Goal: Task Accomplishment & Management: Manage account settings

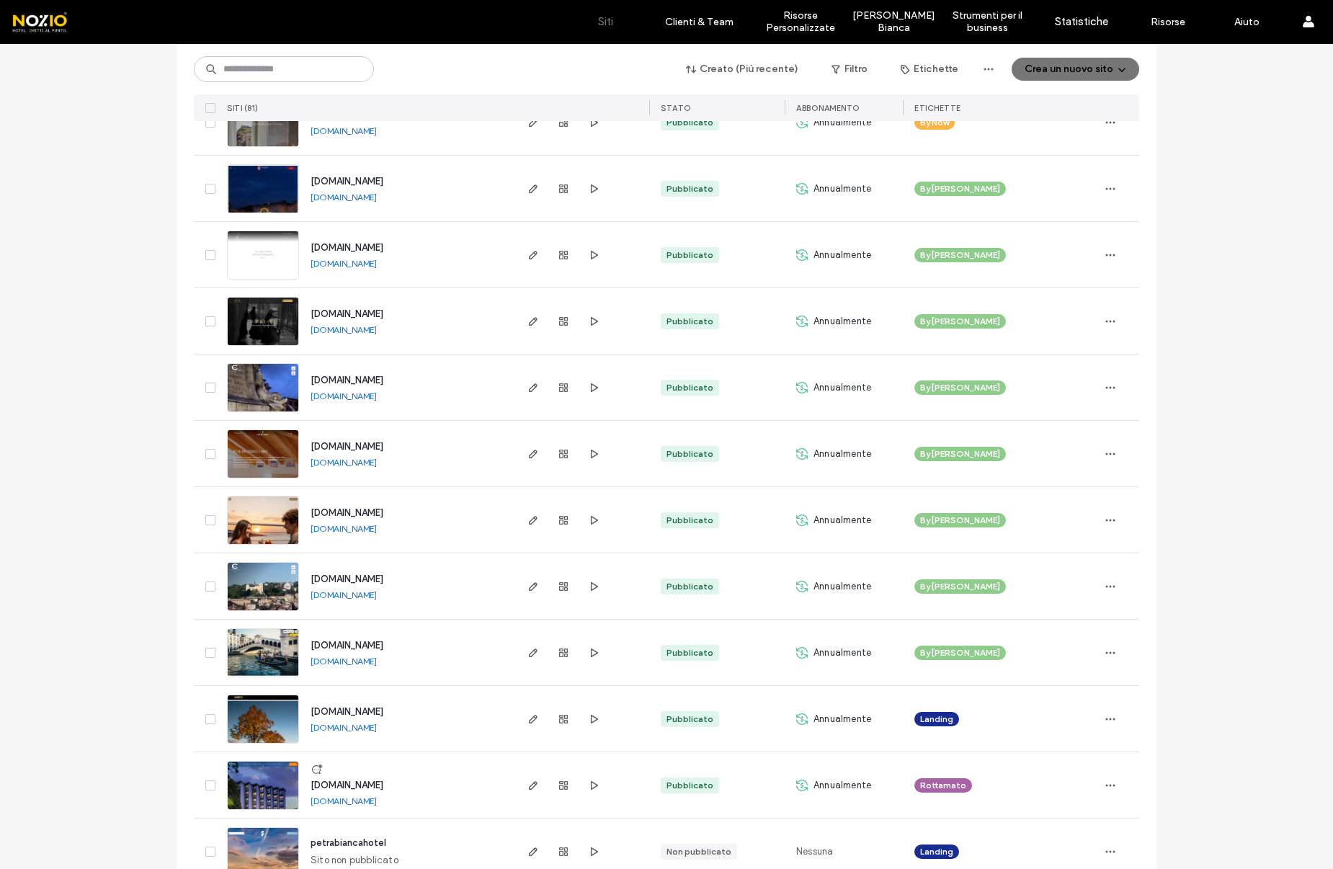
scroll to position [2818, 0]
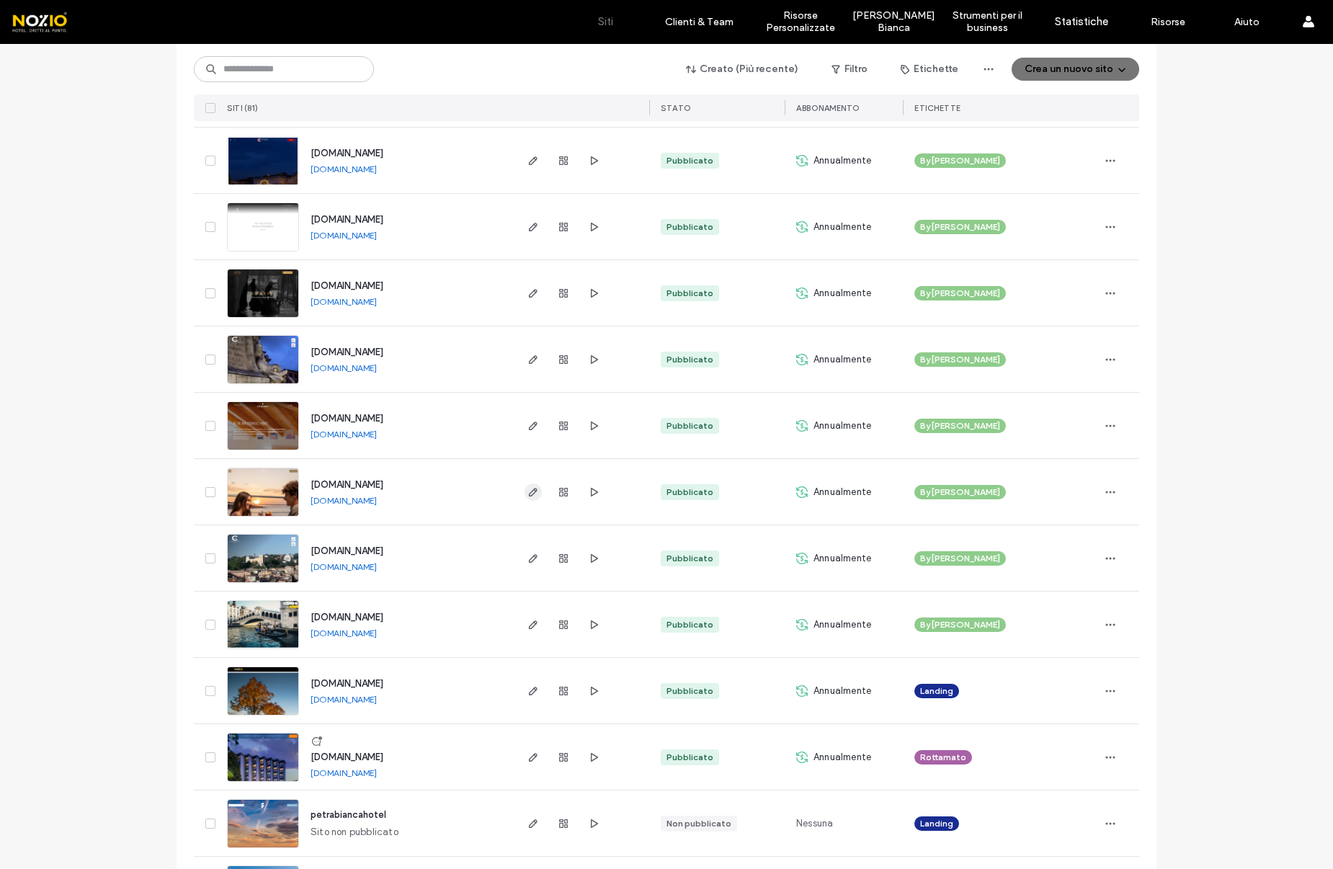
click at [530, 488] on use "button" at bounding box center [533, 492] width 9 height 9
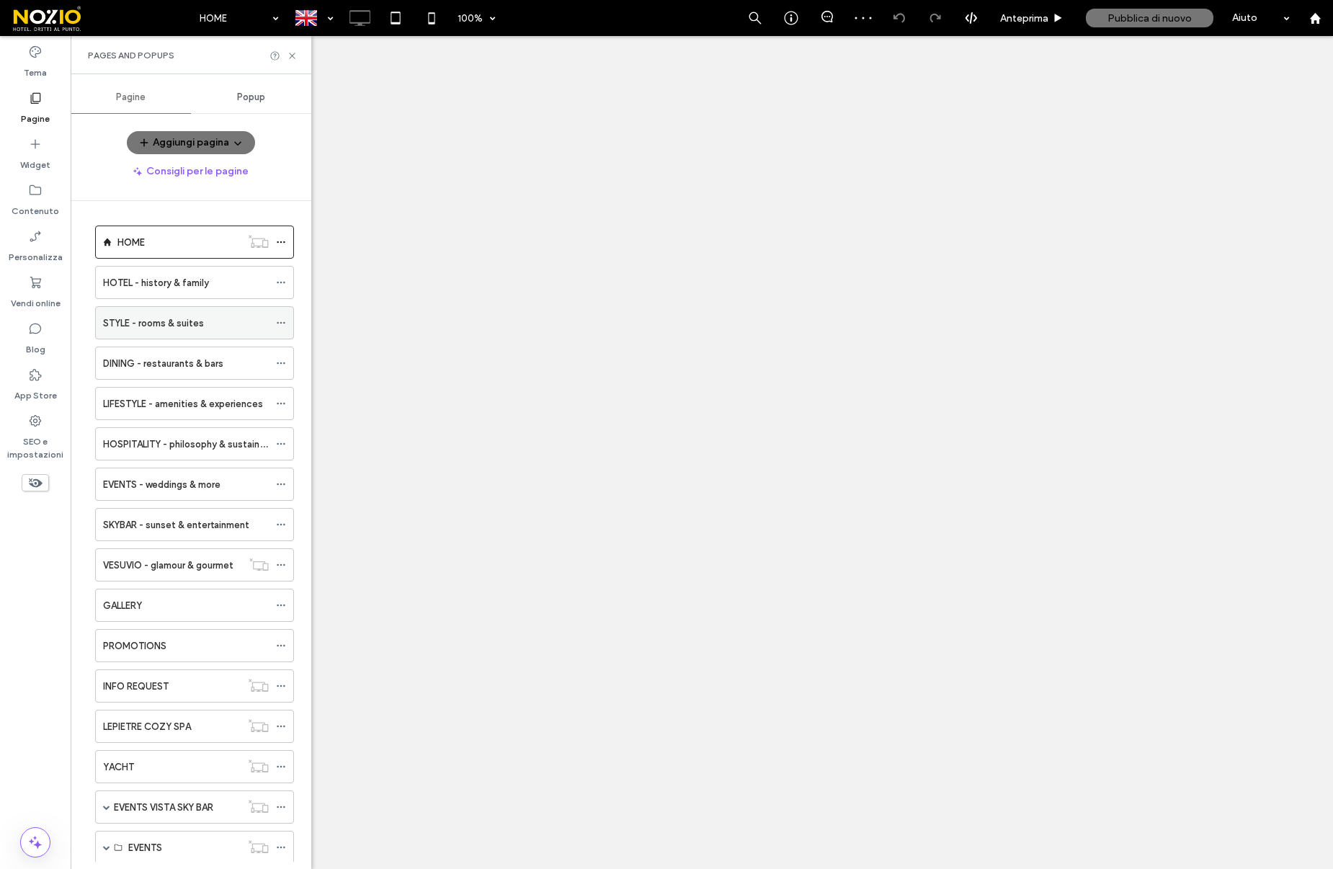
click at [197, 331] on div "STYLE - rooms & suites" at bounding box center [186, 323] width 166 height 32
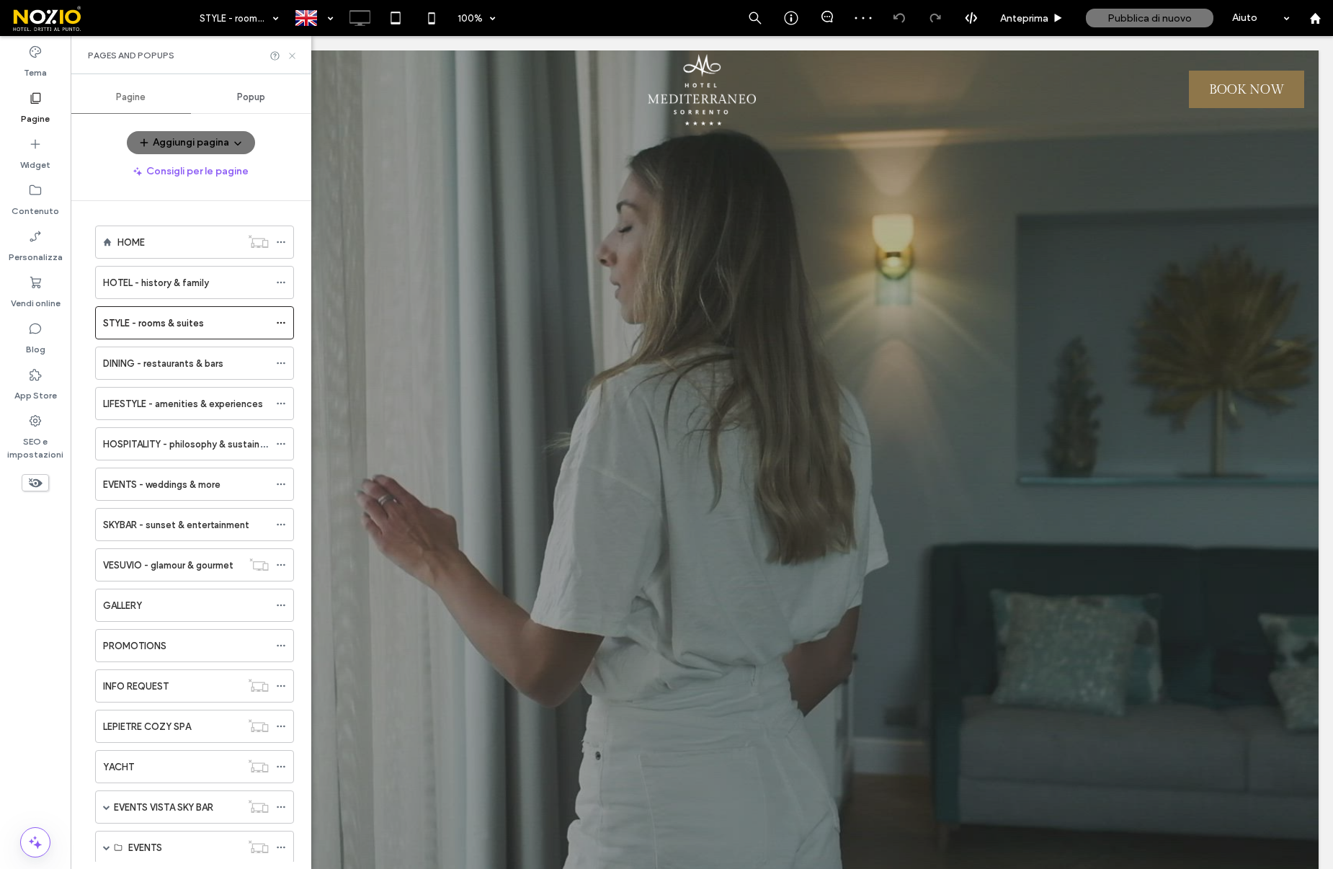
click at [292, 55] on use at bounding box center [292, 56] width 6 height 6
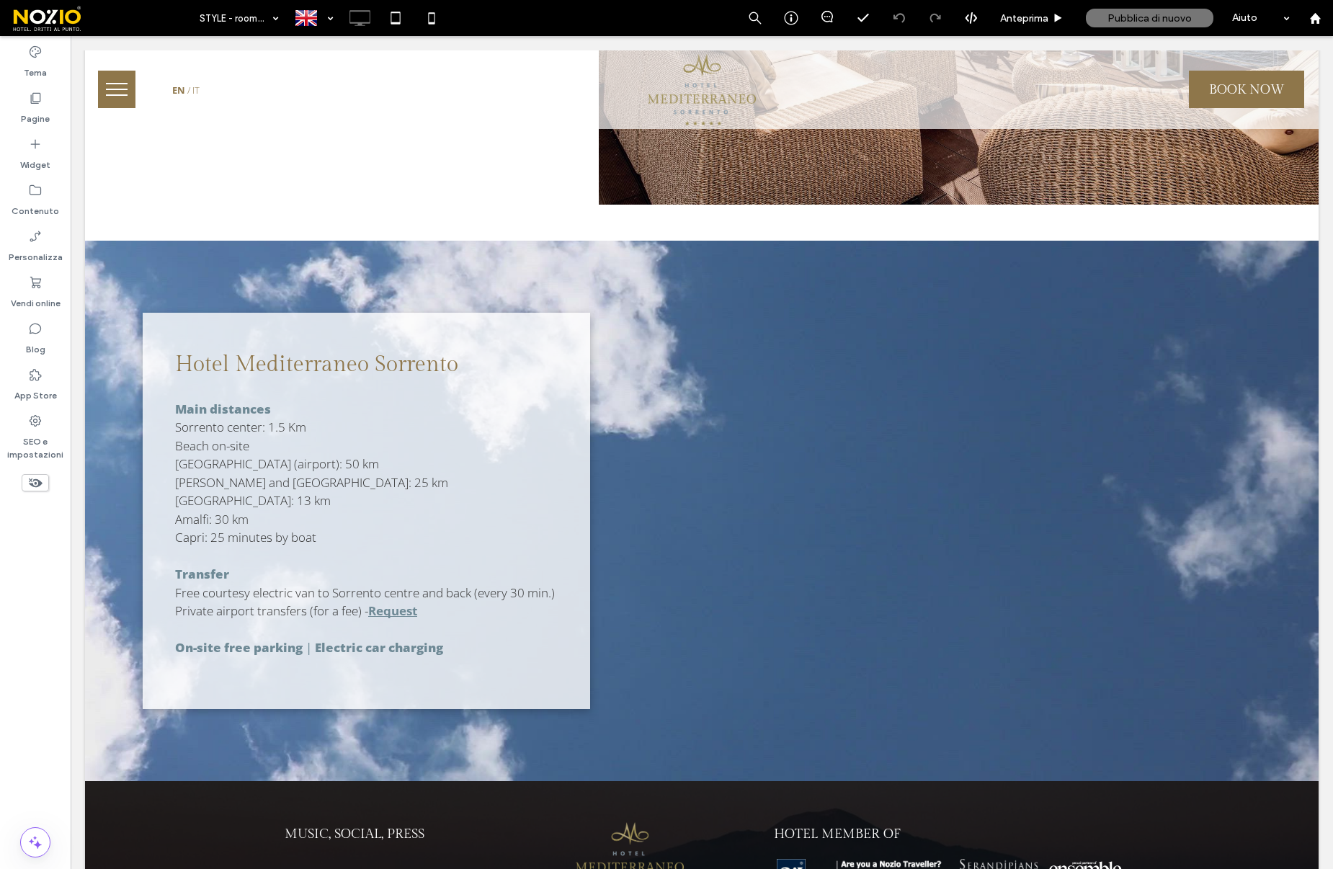
scroll to position [9441, 0]
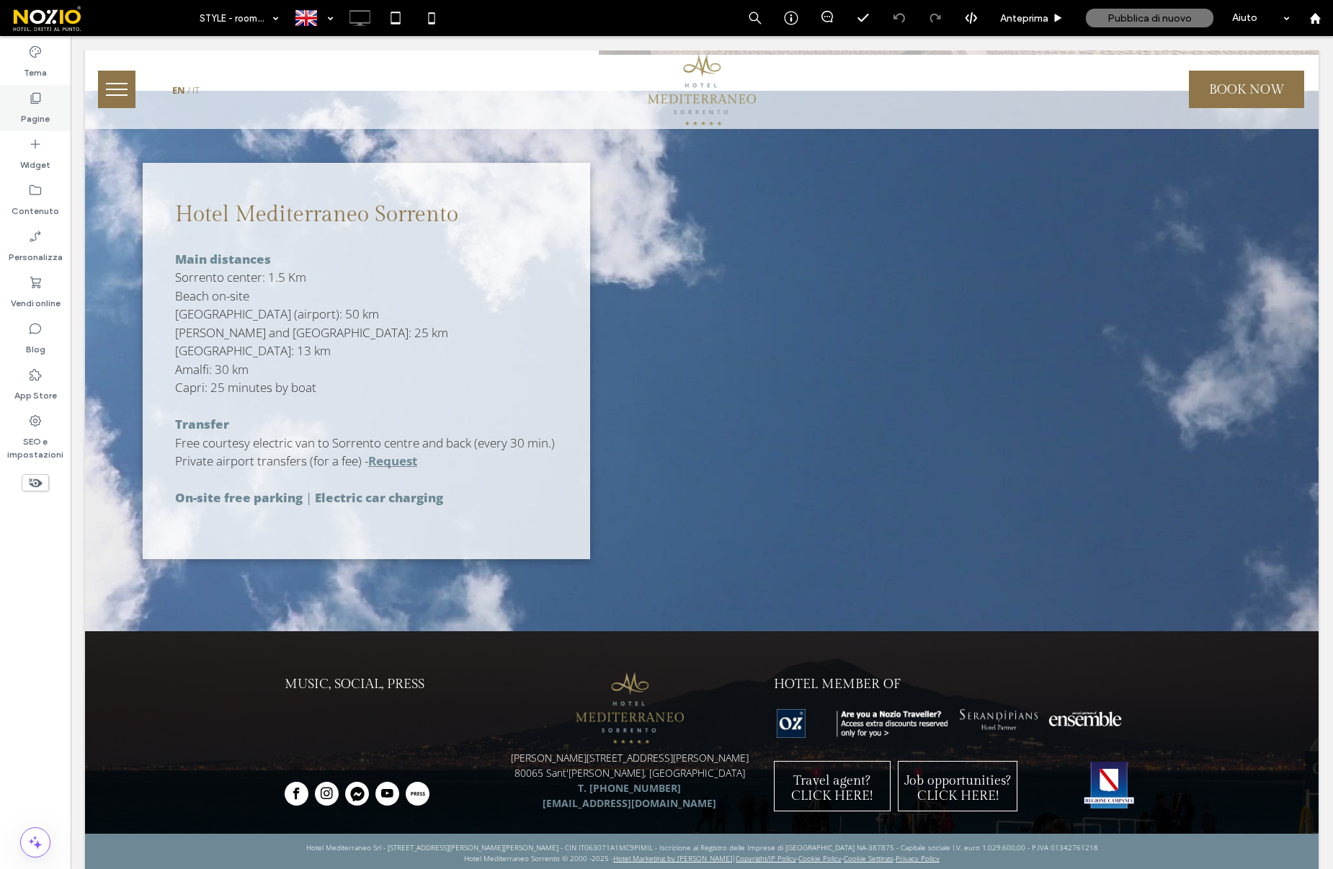
click at [55, 120] on div "Pagine" at bounding box center [35, 108] width 71 height 46
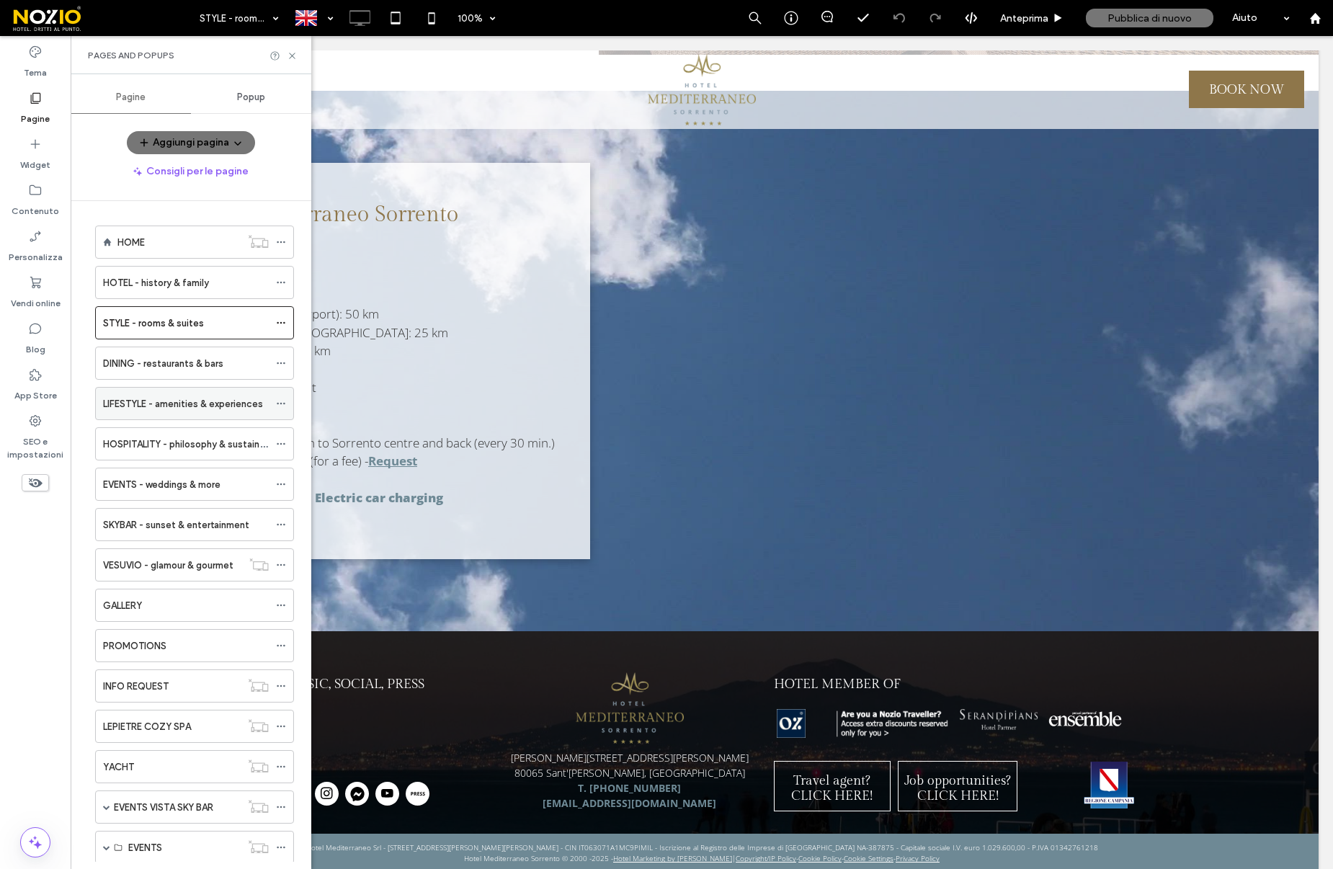
click at [199, 402] on label "LIFESTYLE - amenities & experiences" at bounding box center [183, 403] width 160 height 25
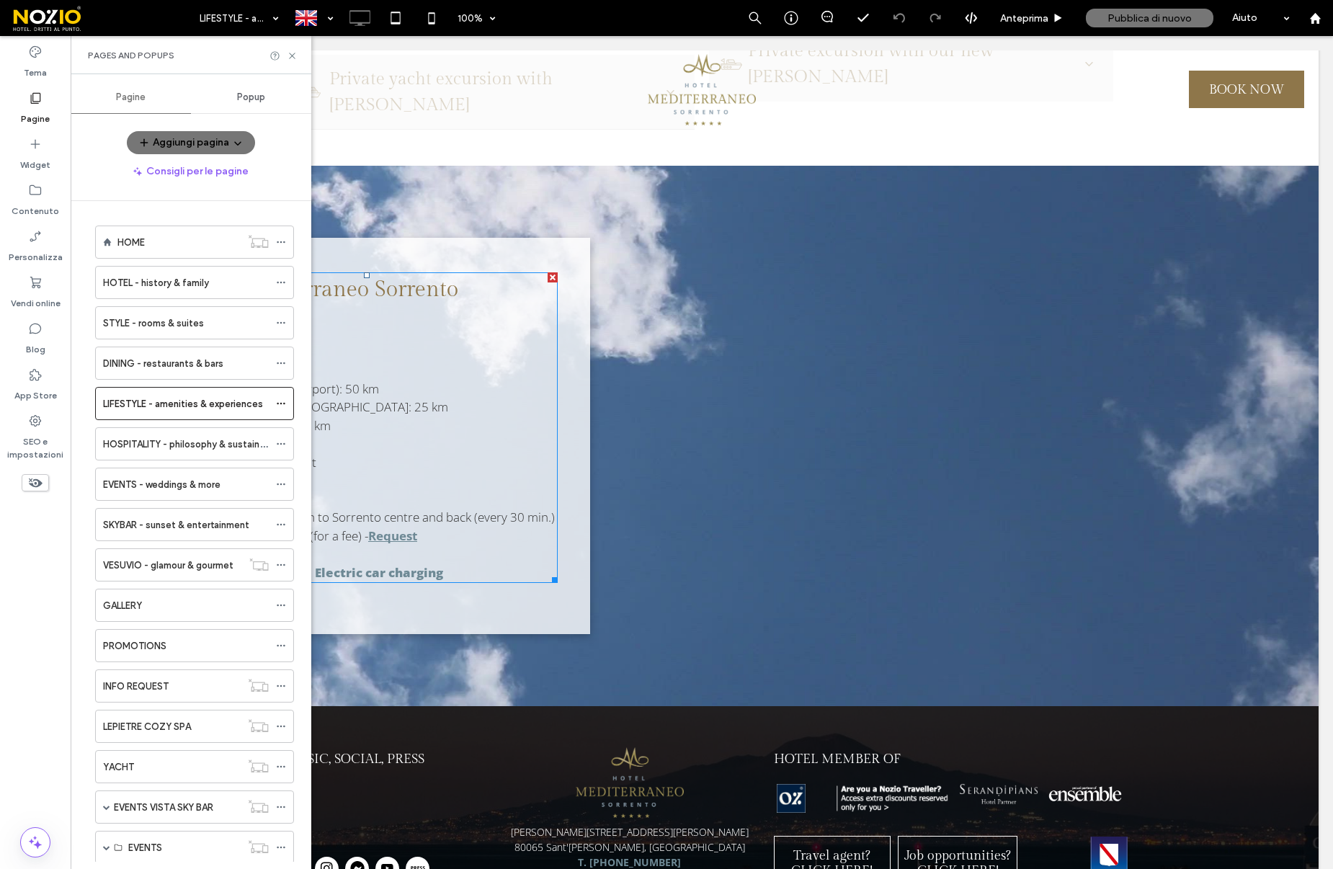
scroll to position [9125, 0]
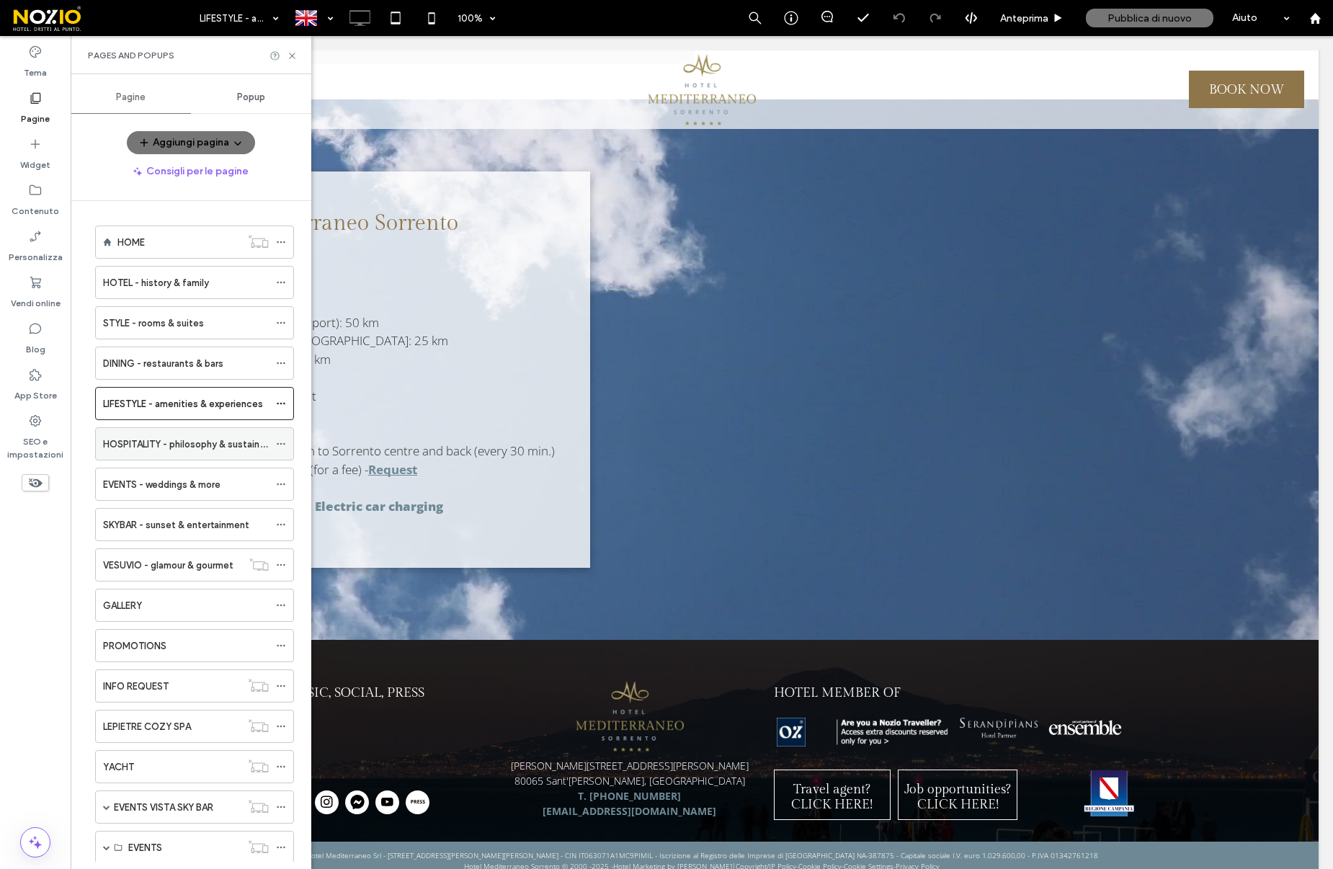
click at [193, 448] on label "HOSPITALITY - philosophy & sustainability" at bounding box center [194, 443] width 183 height 25
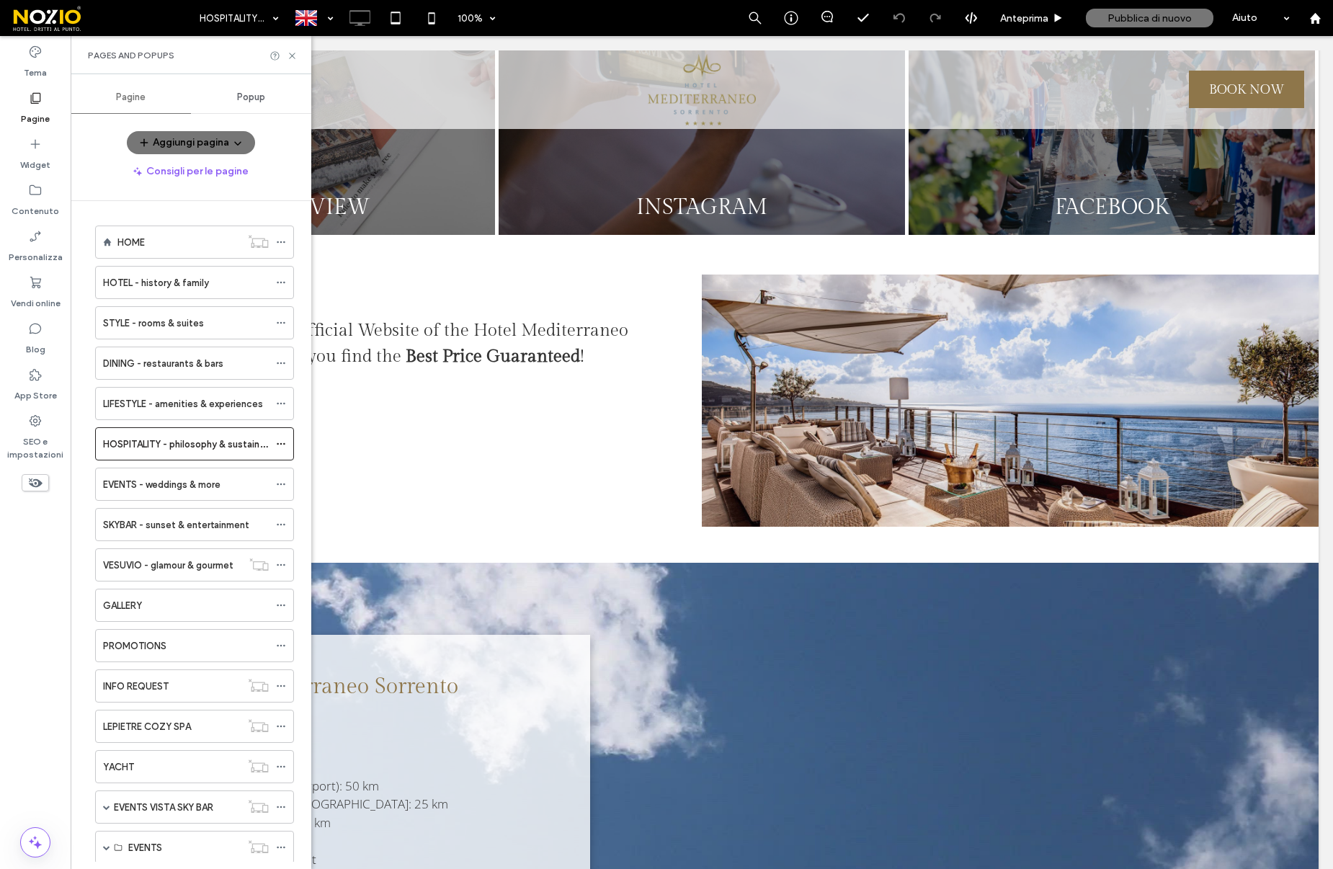
scroll to position [4507, 0]
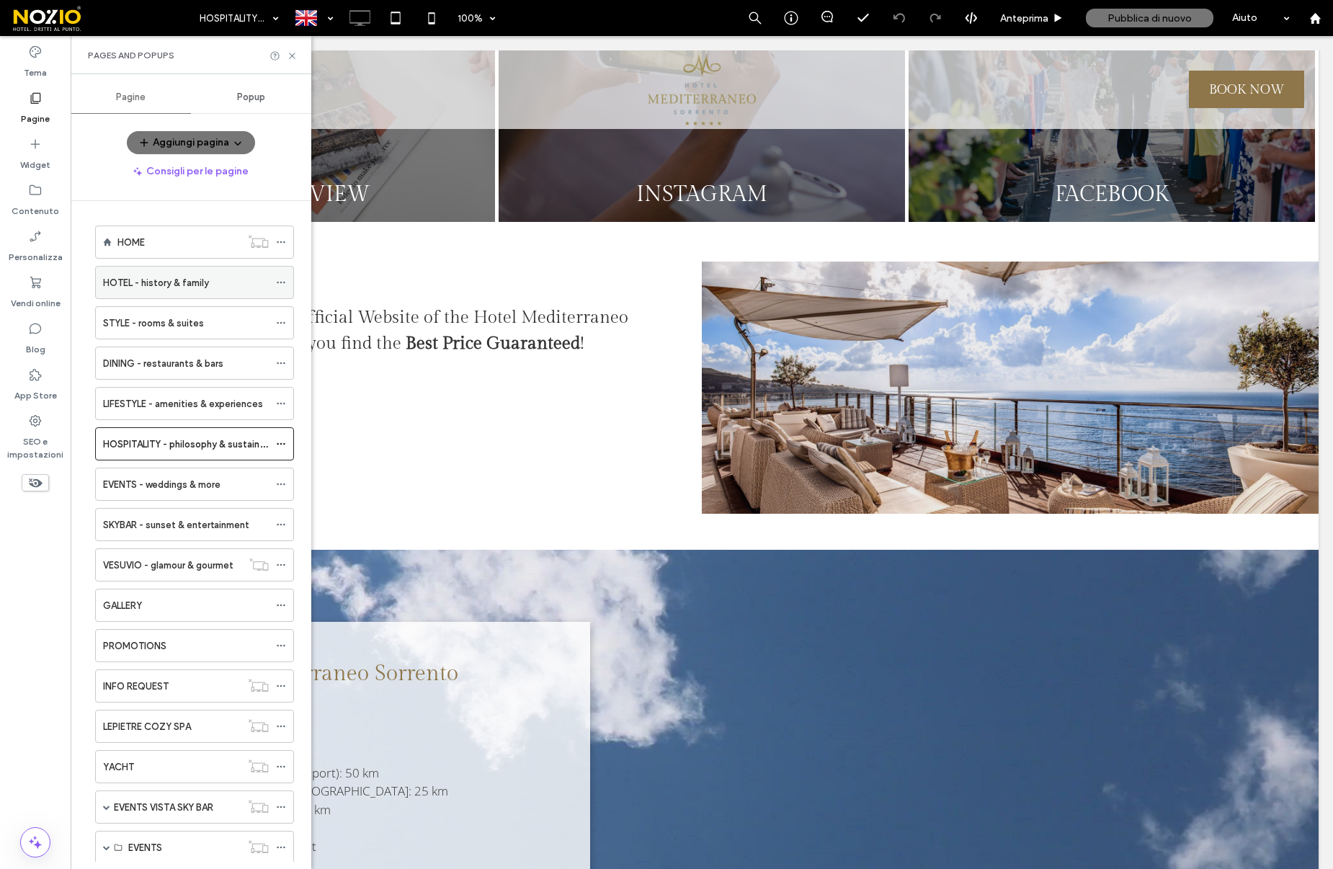
click at [174, 290] on div "HOTEL - history & family" at bounding box center [186, 283] width 166 height 32
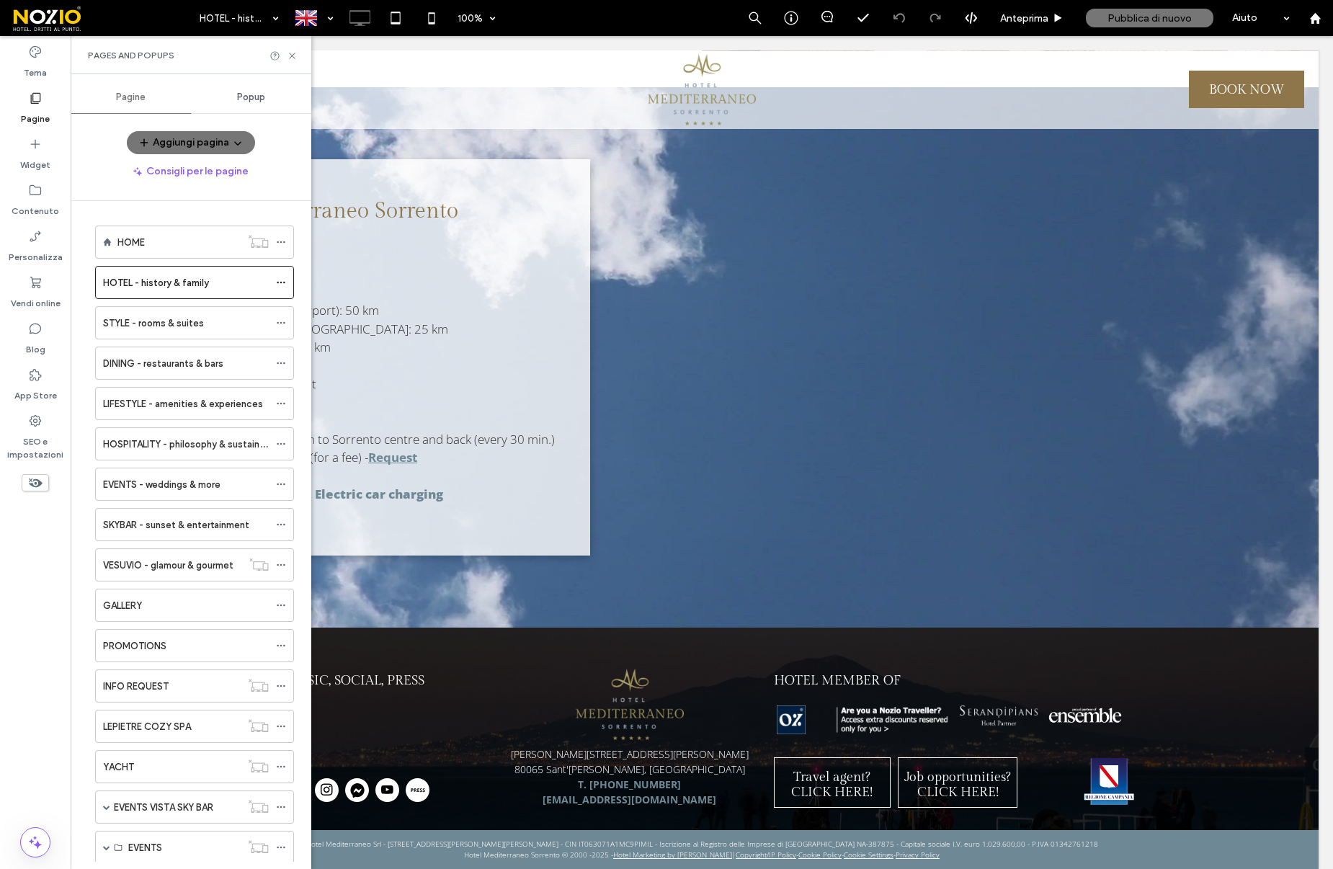
scroll to position [5383, 0]
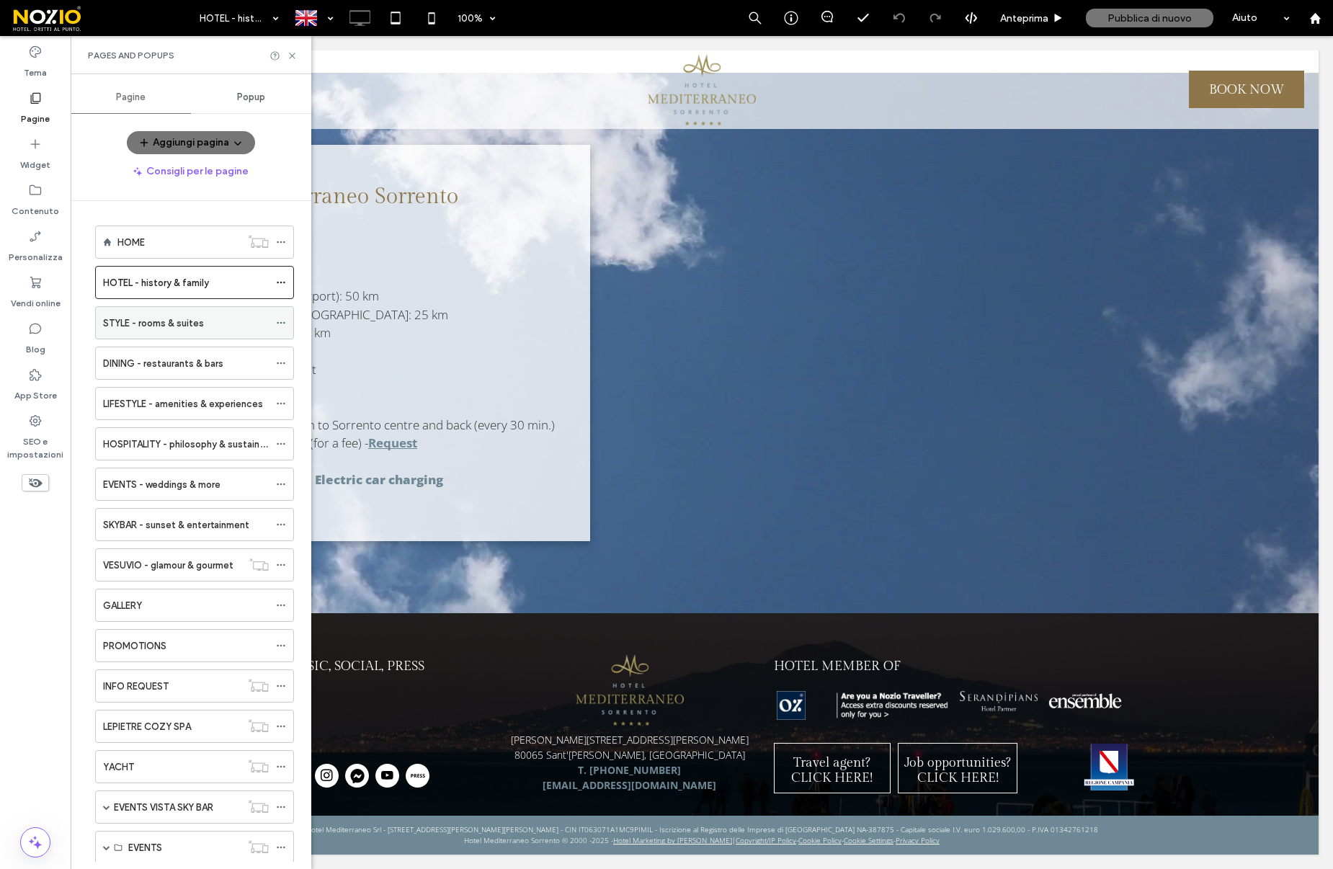
click at [134, 314] on div "STYLE - rooms & suites" at bounding box center [186, 323] width 166 height 32
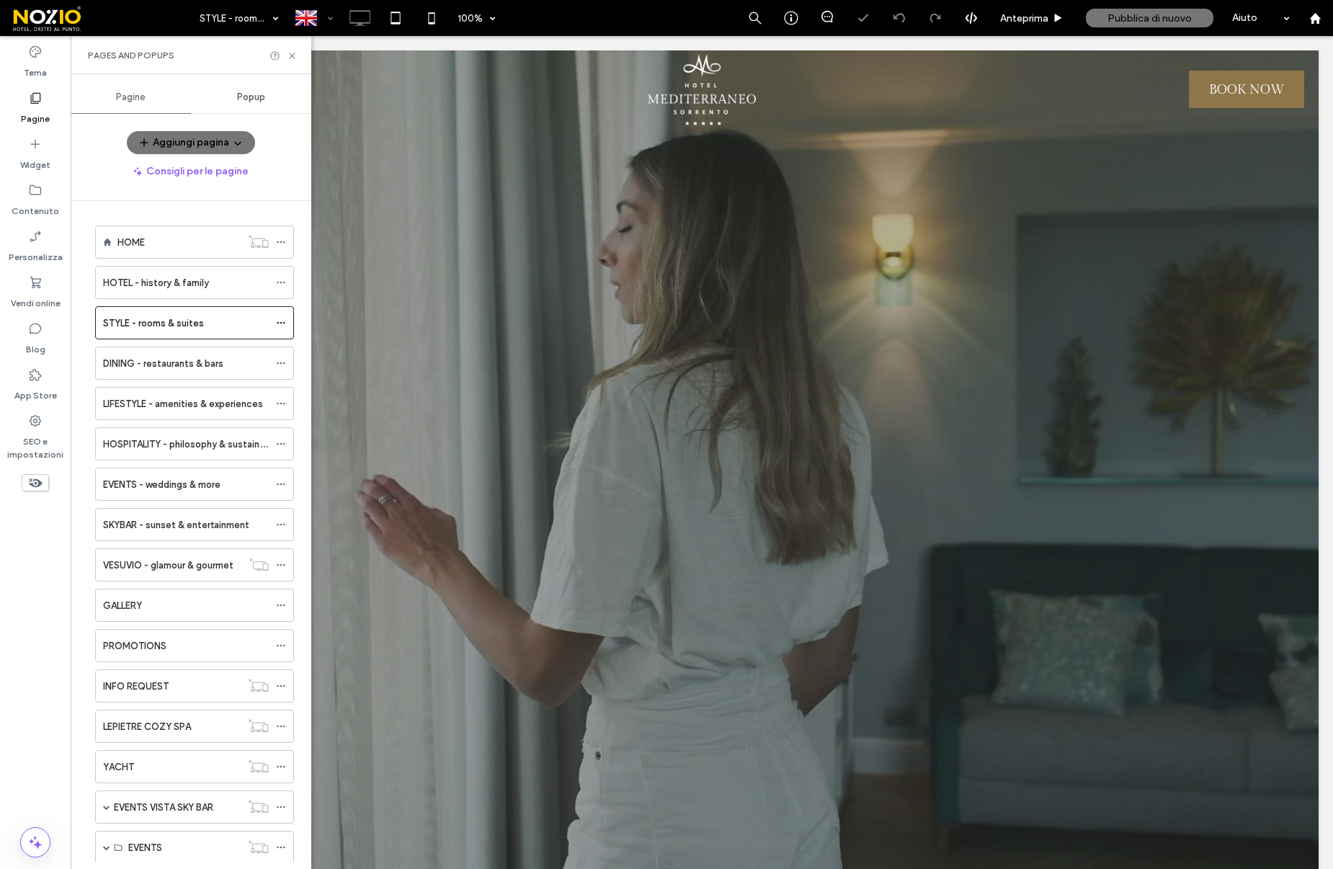
click at [329, 19] on div at bounding box center [313, 18] width 53 height 35
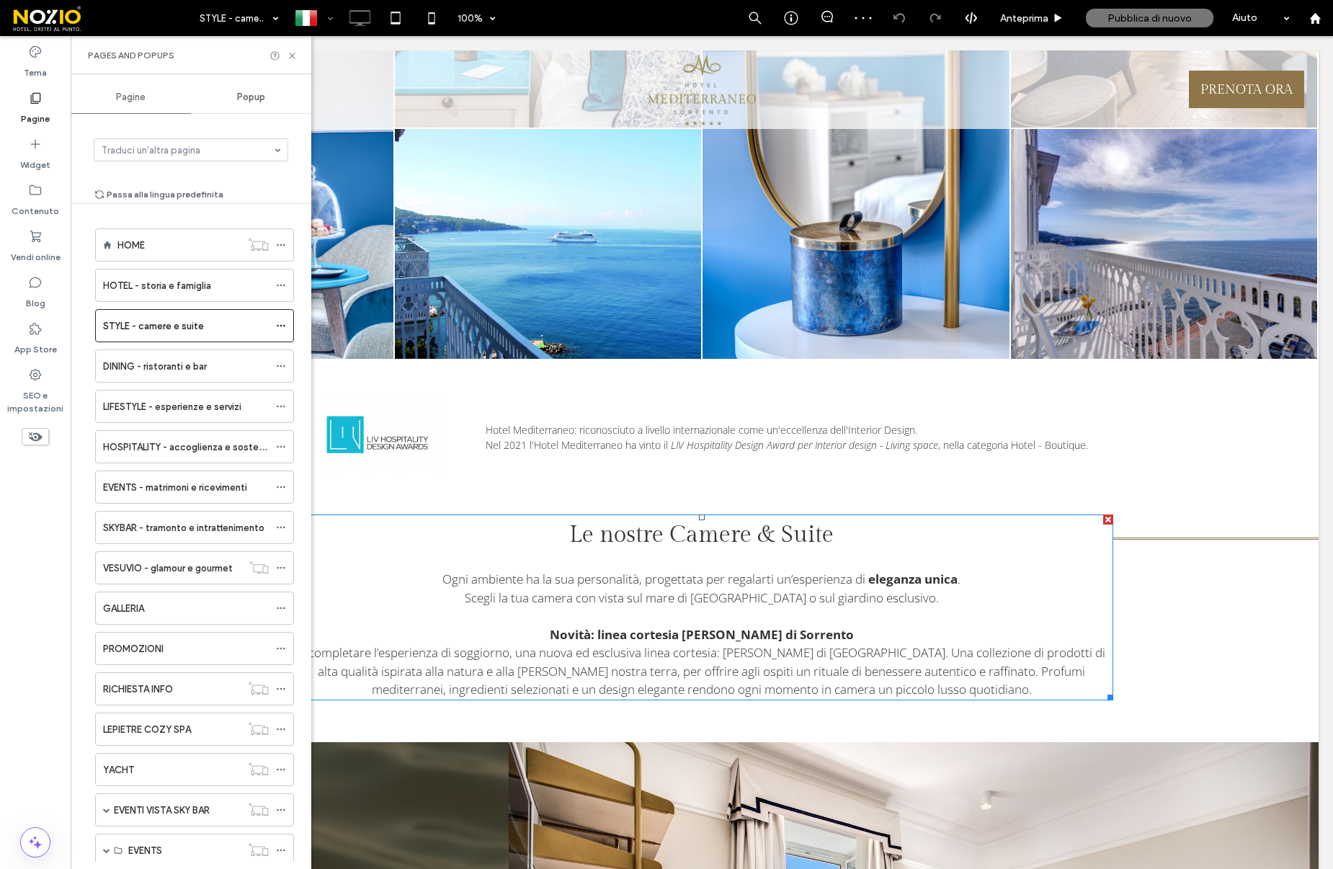
scroll to position [2638, 0]
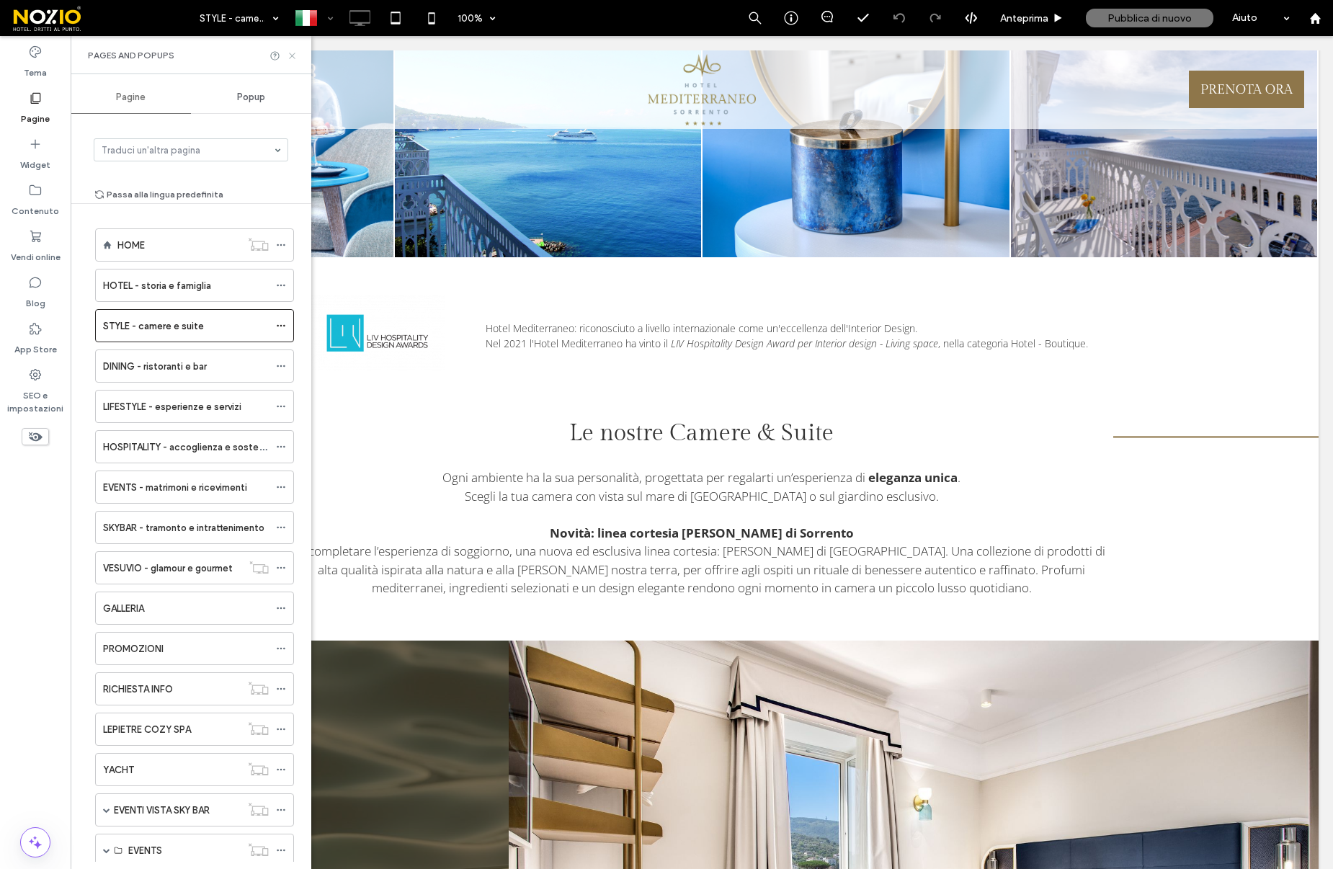
click at [289, 54] on icon at bounding box center [292, 55] width 11 height 11
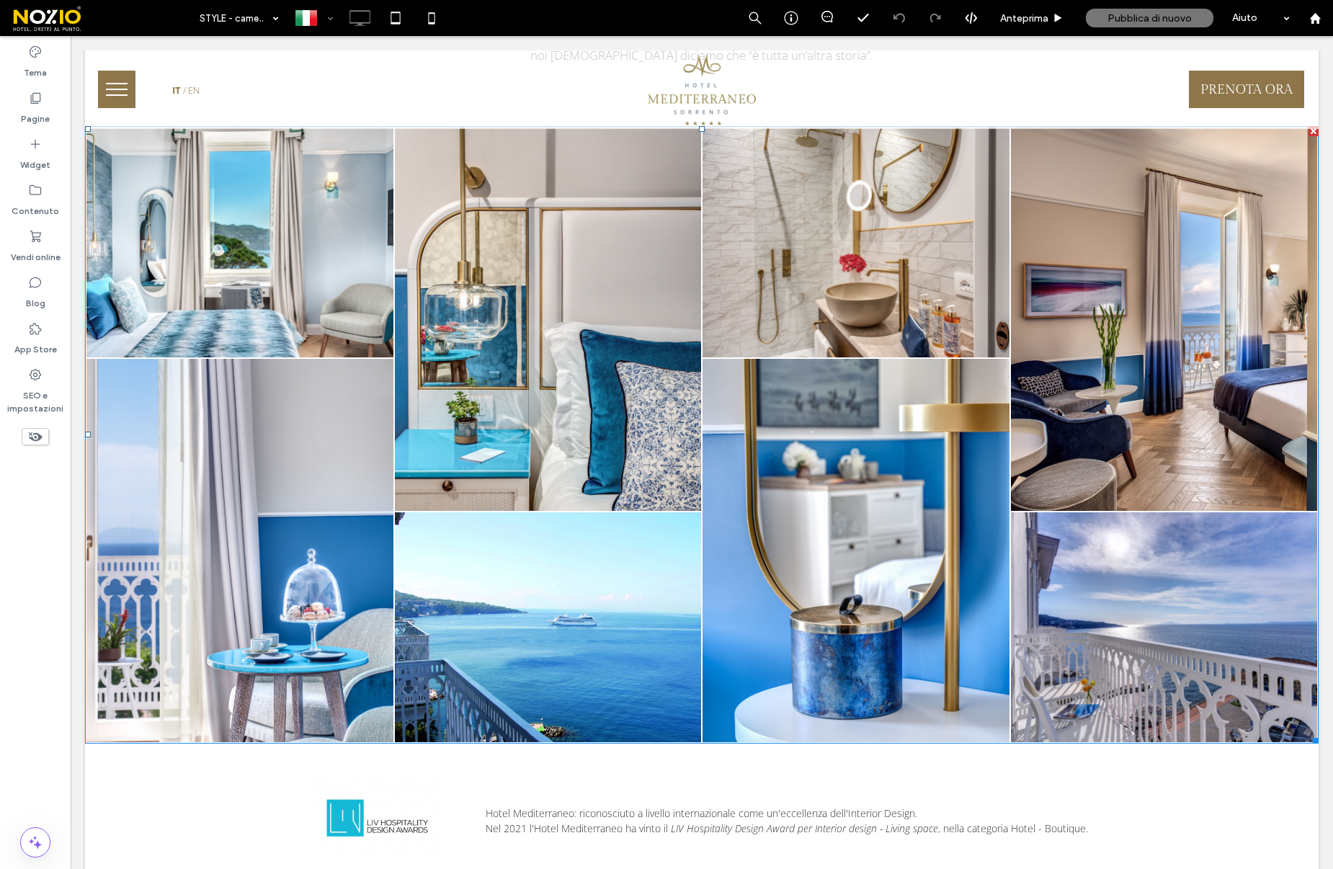
scroll to position [2152, 0]
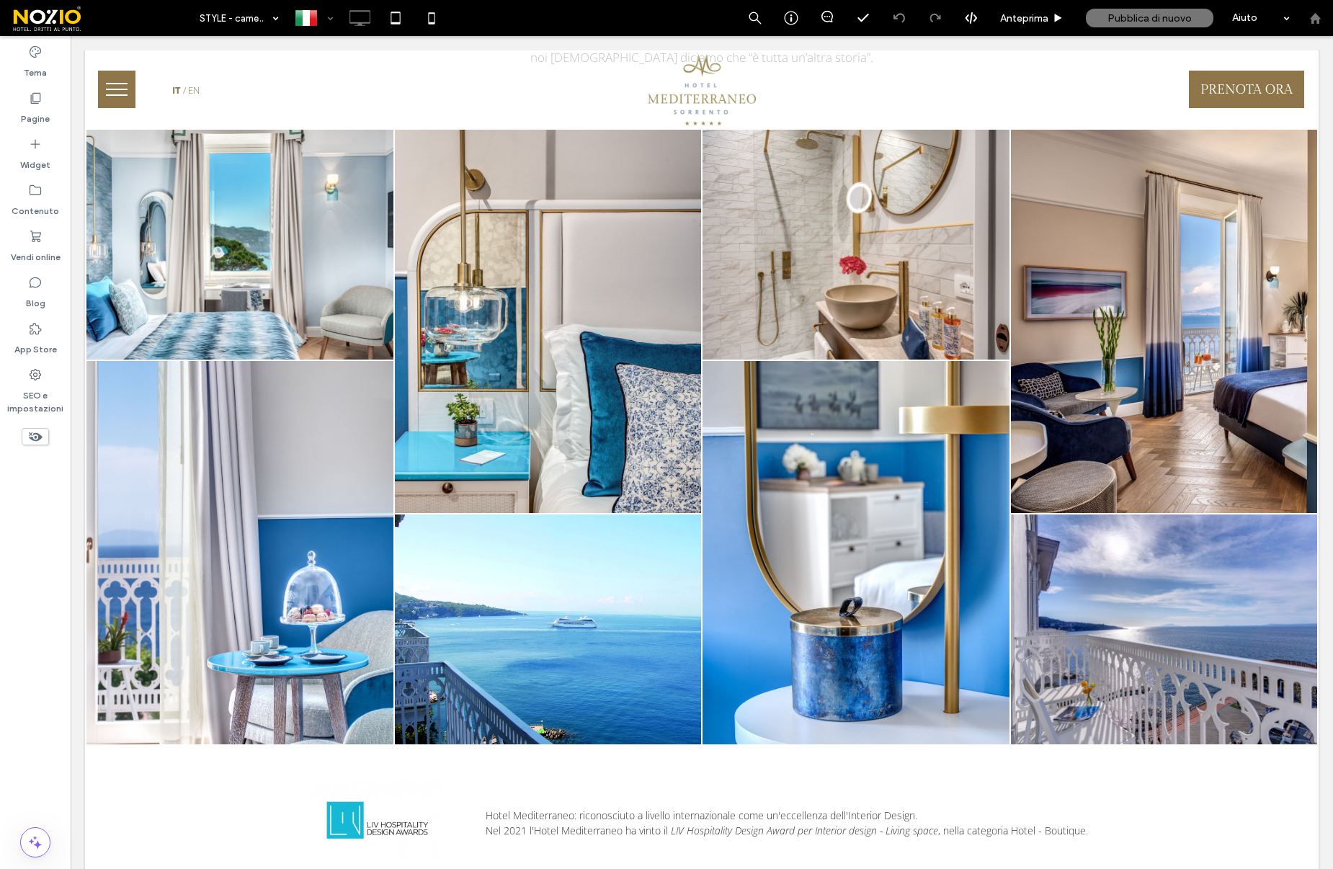
click at [1317, 17] on use at bounding box center [1314, 17] width 11 height 11
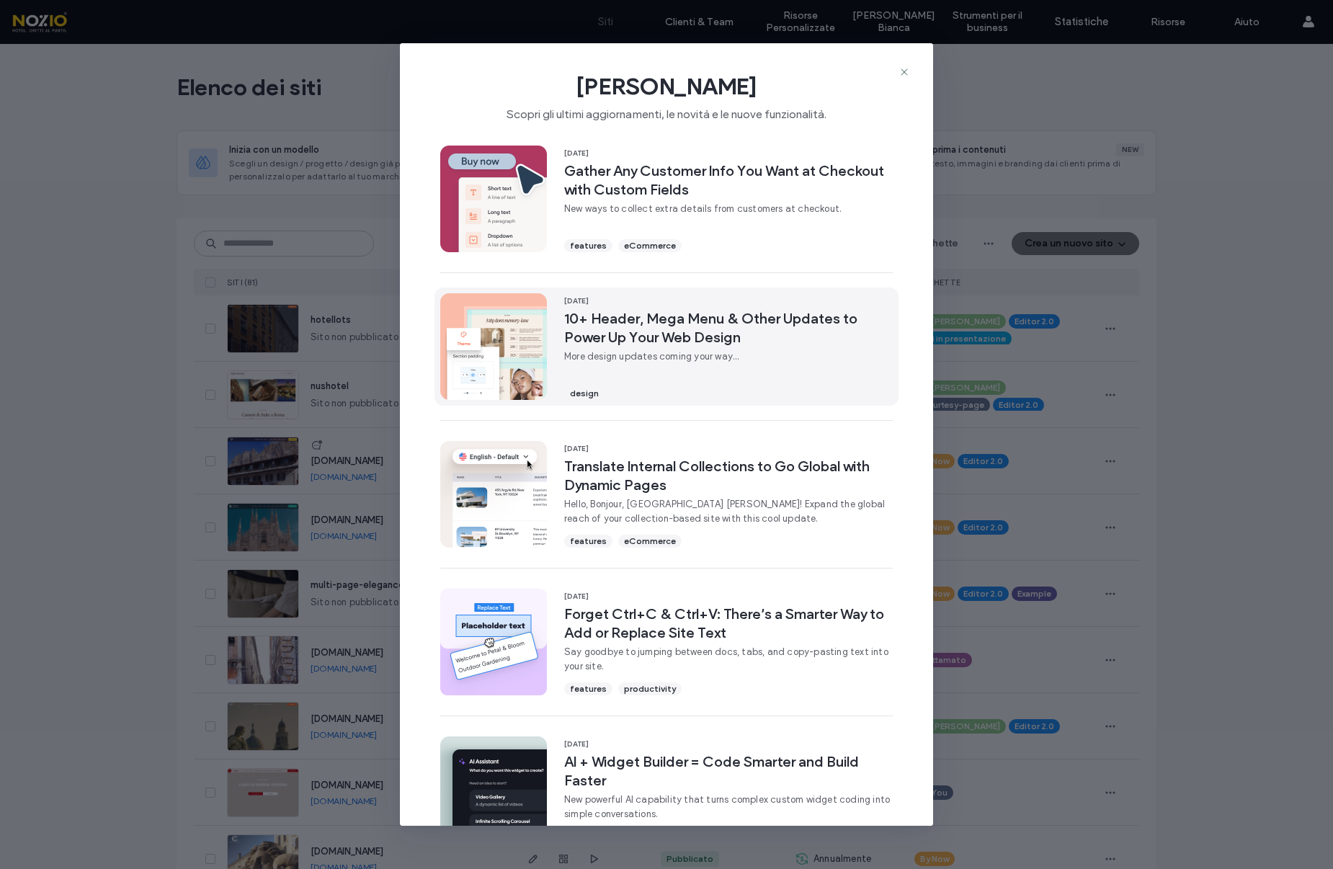
click at [672, 331] on span "10+ Header, Mega Menu & Other Updates to Power Up Your Web Design" at bounding box center [728, 327] width 328 height 37
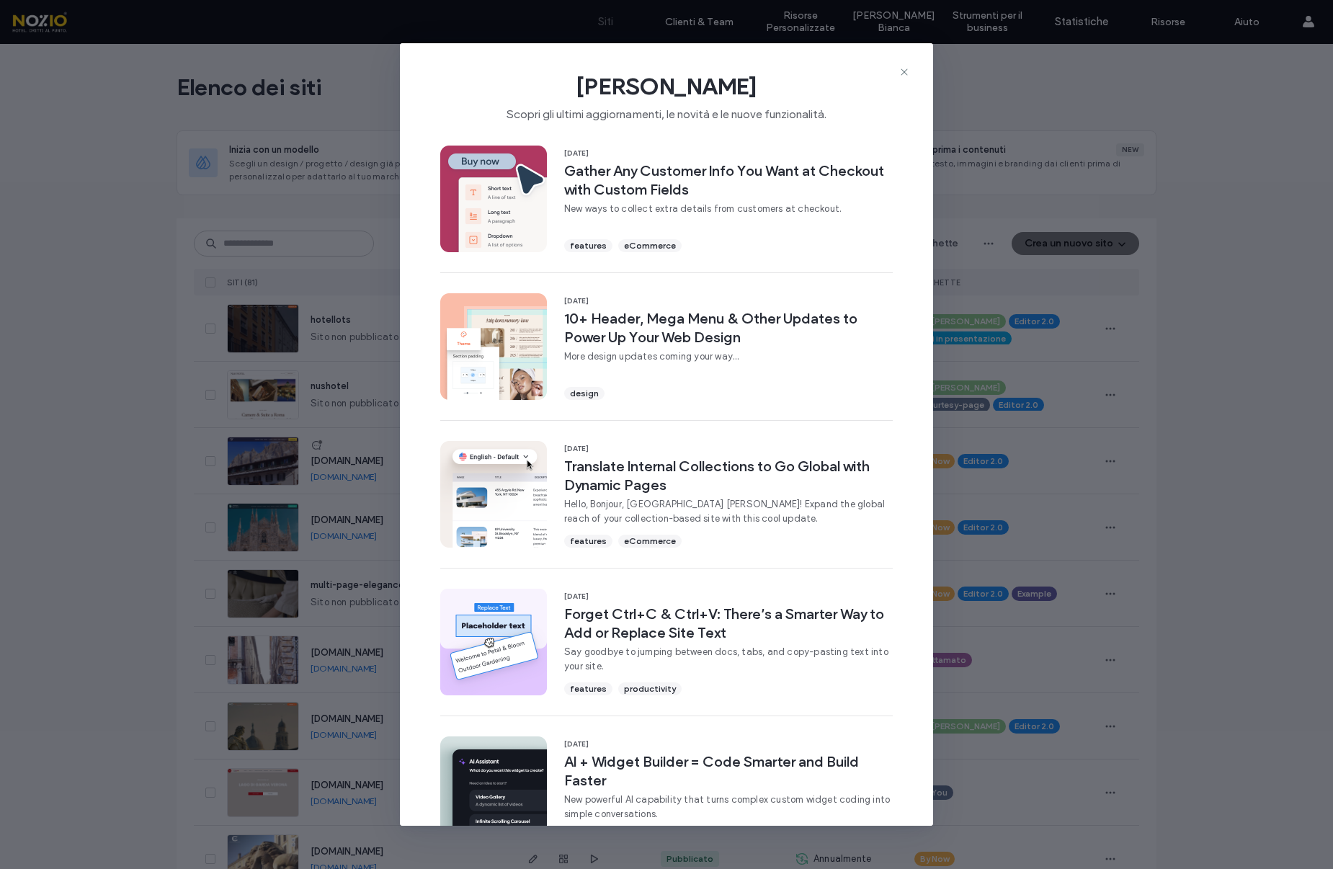
click at [1121, 298] on div "[PERSON_NAME] gli ultimi aggiornamenti, le novità e le nuove funzionalità. [DAT…" at bounding box center [666, 434] width 1333 height 869
